Goal: Information Seeking & Learning: Learn about a topic

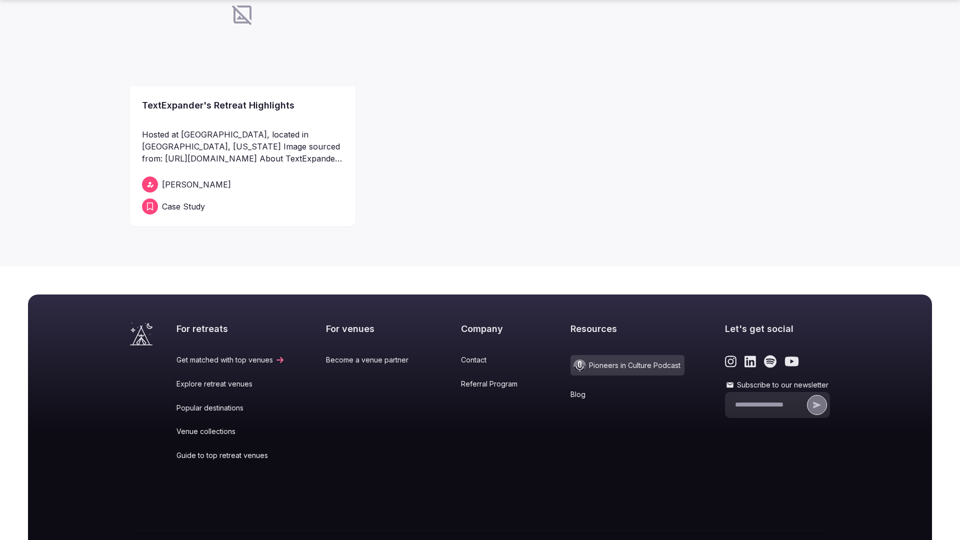
scroll to position [550, 0]
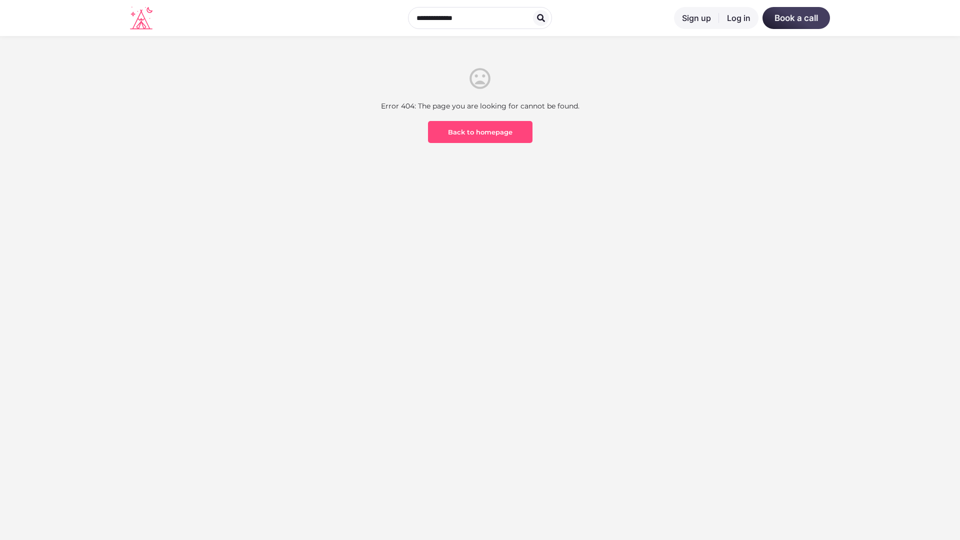
scroll to position [294, 0]
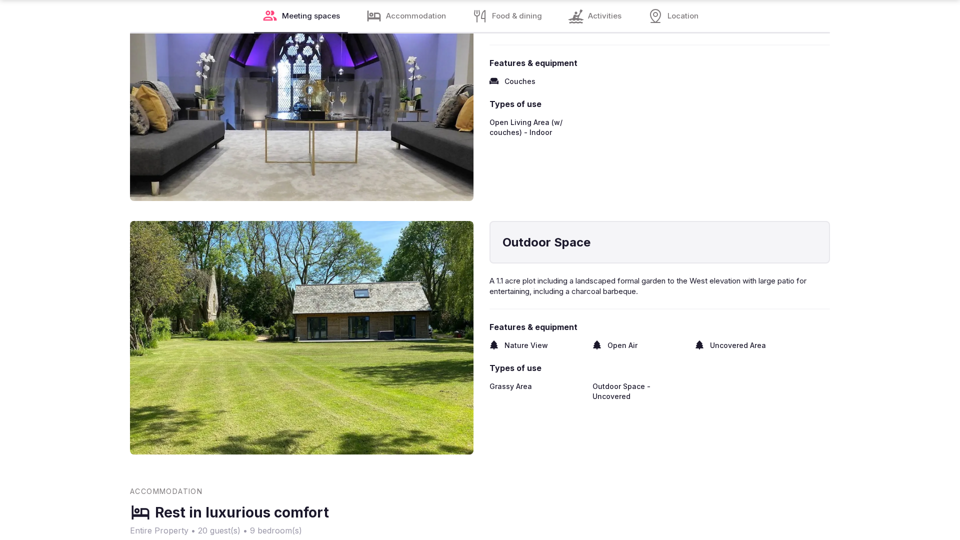
scroll to position [2013, 0]
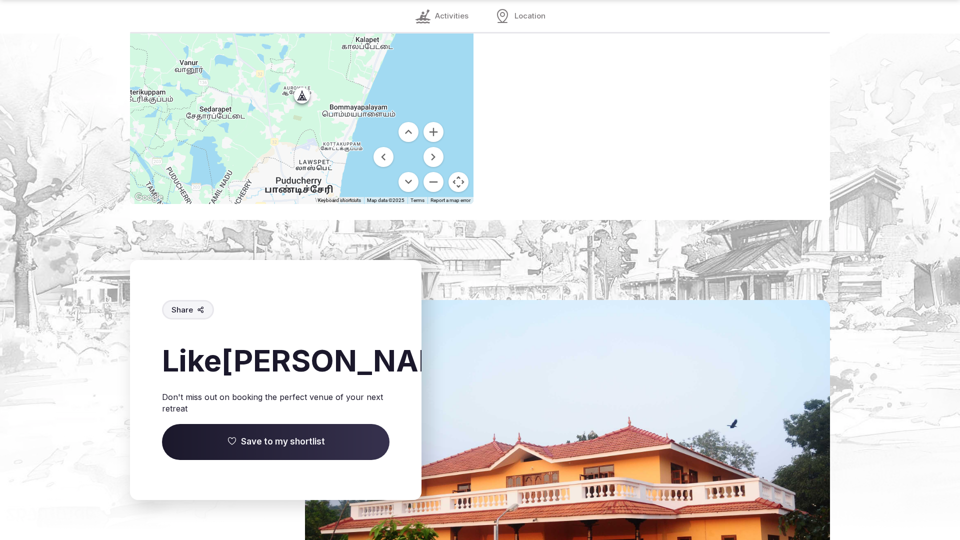
scroll to position [1492, 0]
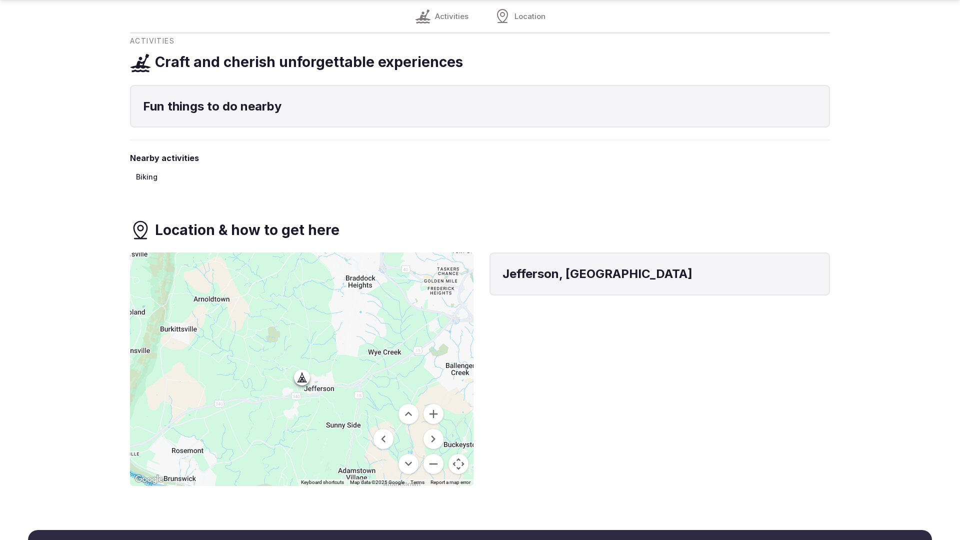
scroll to position [786, 0]
